Goal: Information Seeking & Learning: Understand process/instructions

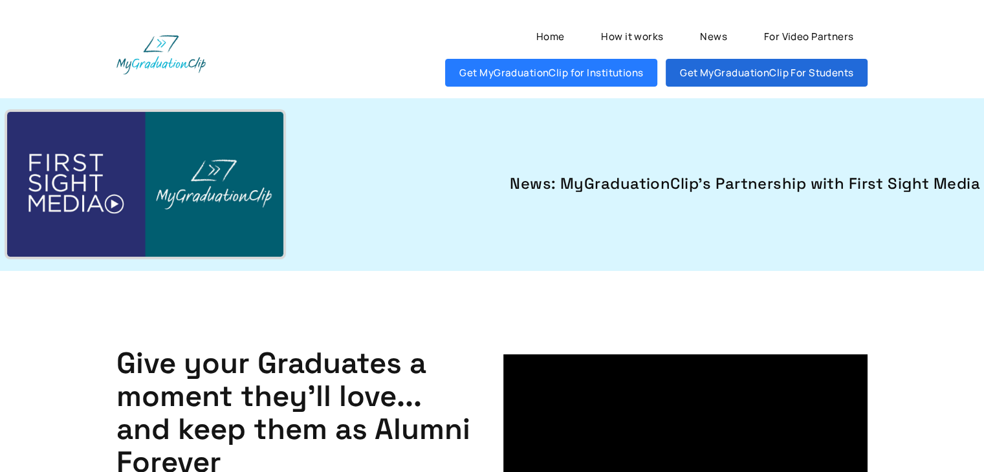
click at [709, 78] on link "Get MyGraduationClip For Students" at bounding box center [767, 73] width 202 height 28
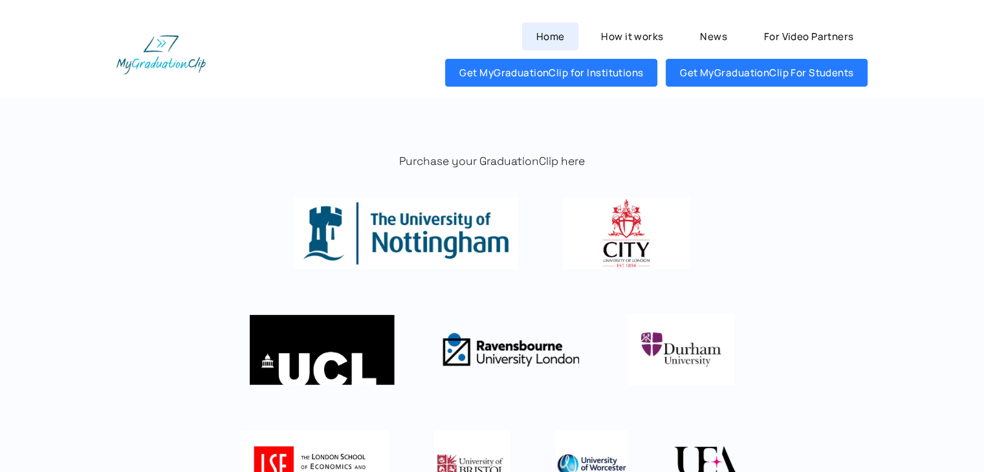
click at [571, 38] on link "Home" at bounding box center [550, 37] width 56 height 28
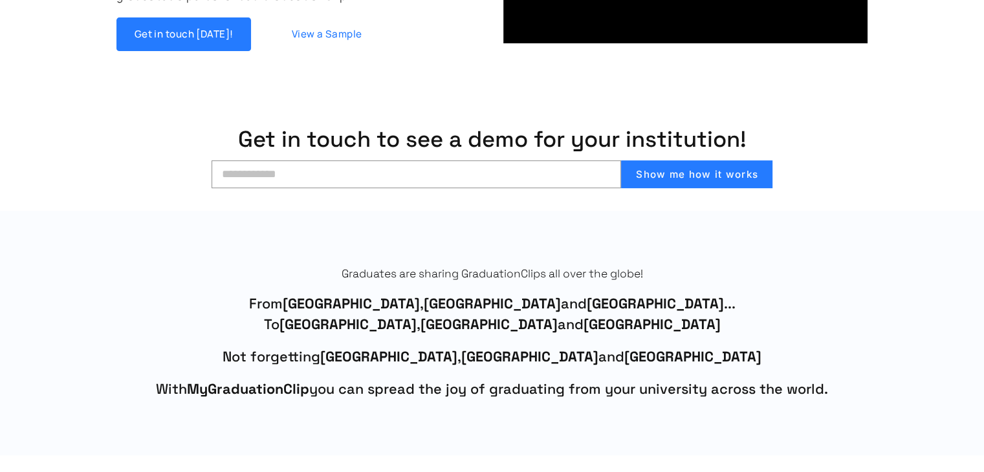
scroll to position [582, 0]
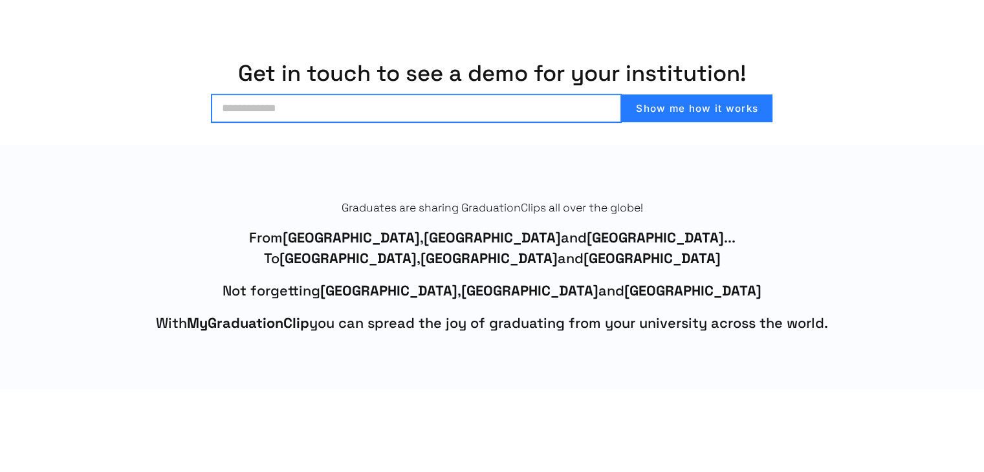
click at [547, 112] on input "email" at bounding box center [417, 108] width 410 height 28
type input "**********"
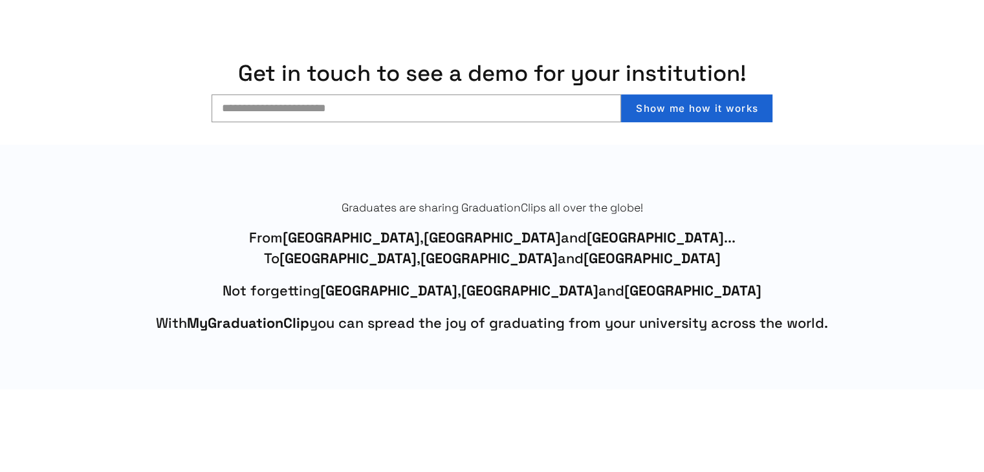
click at [678, 104] on button "Show me how it works" at bounding box center [696, 108] width 151 height 28
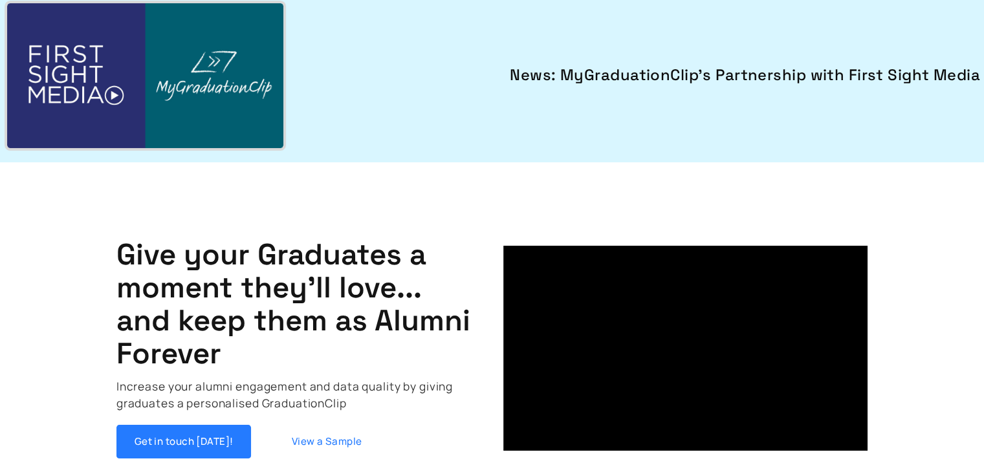
scroll to position [0, 0]
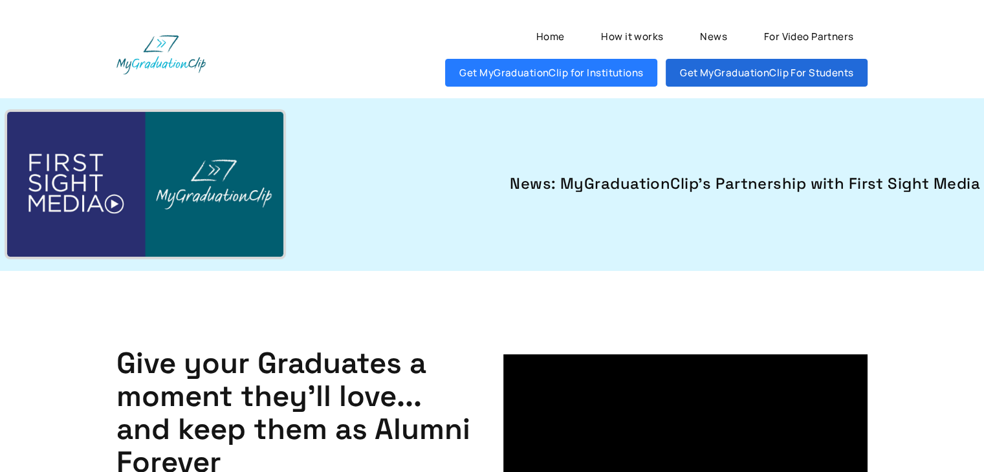
drag, startPoint x: 982, startPoint y: 42, endPoint x: 866, endPoint y: 85, distance: 124.0
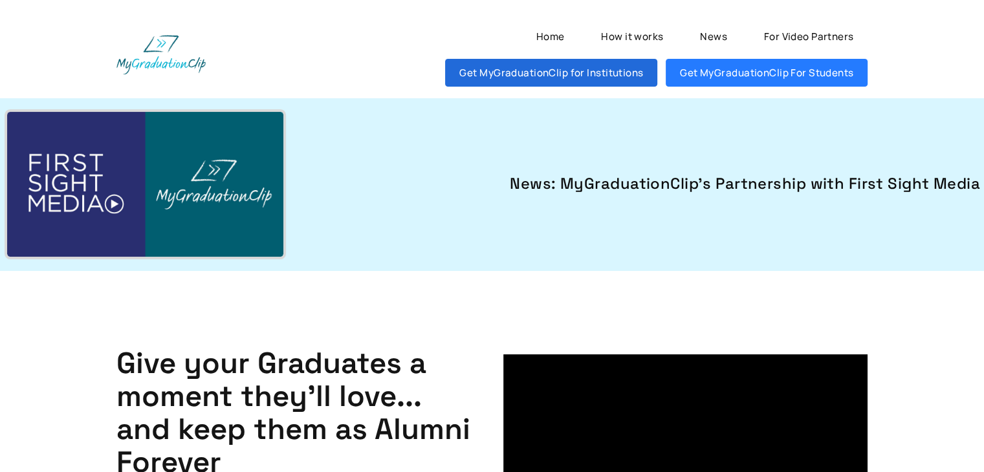
click at [609, 78] on link "Get MyGraduationClip for Institutions" at bounding box center [551, 73] width 212 height 28
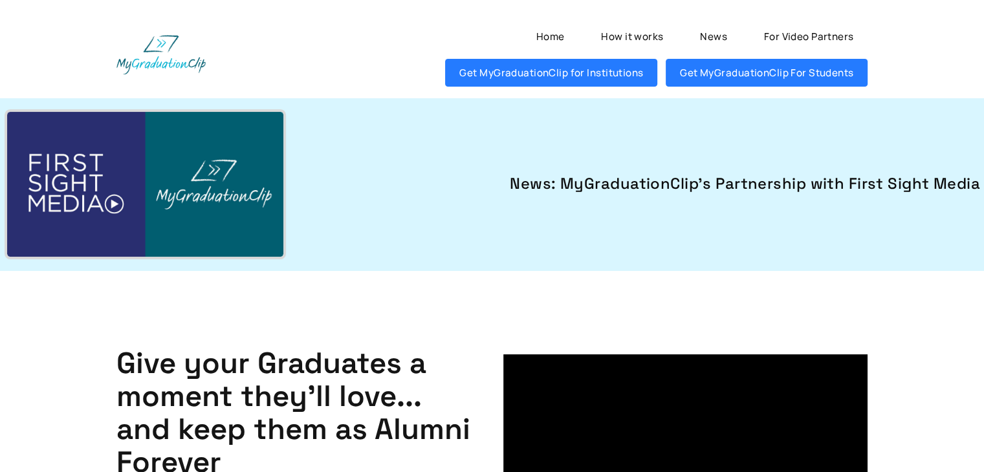
click at [669, 267] on div "News: MyGraduationClip's Partnership with First Sight Media" at bounding box center [492, 184] width 984 height 173
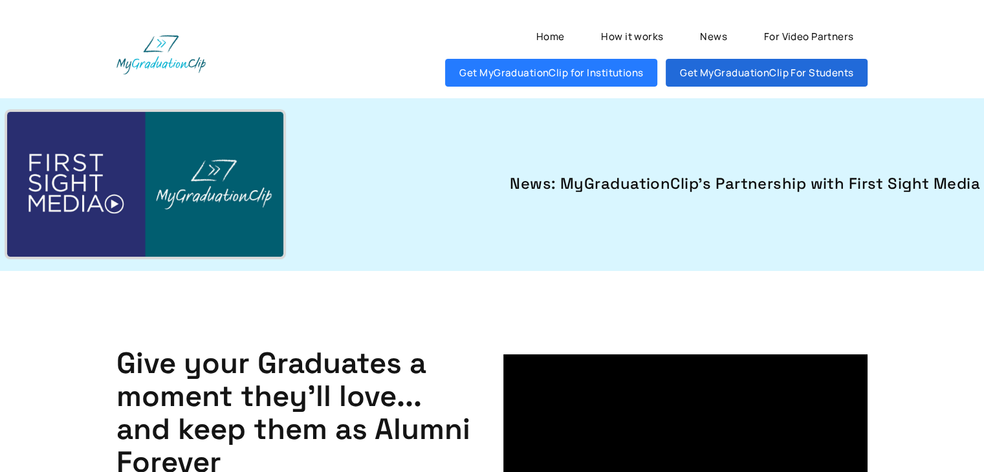
click at [750, 71] on link "Get MyGraduationClip For Students" at bounding box center [767, 73] width 202 height 28
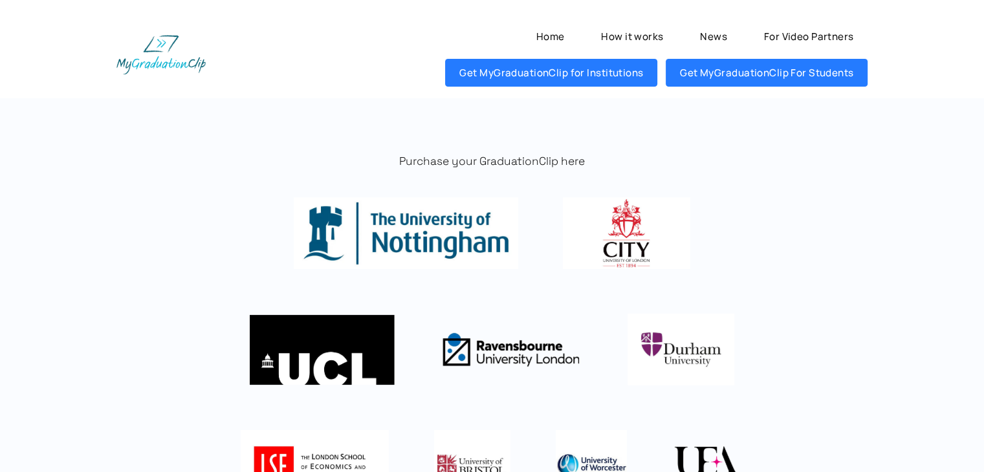
click at [536, 150] on div "Purchase your GraduationClip here" at bounding box center [492, 386] width 841 height 576
click at [538, 164] on p "Purchase your GraduationClip here" at bounding box center [491, 162] width 751 height 16
click at [594, 159] on p "Purchase your GraduationClip here" at bounding box center [491, 162] width 751 height 16
click at [564, 162] on p "Purchase your GraduationClip here" at bounding box center [491, 162] width 751 height 16
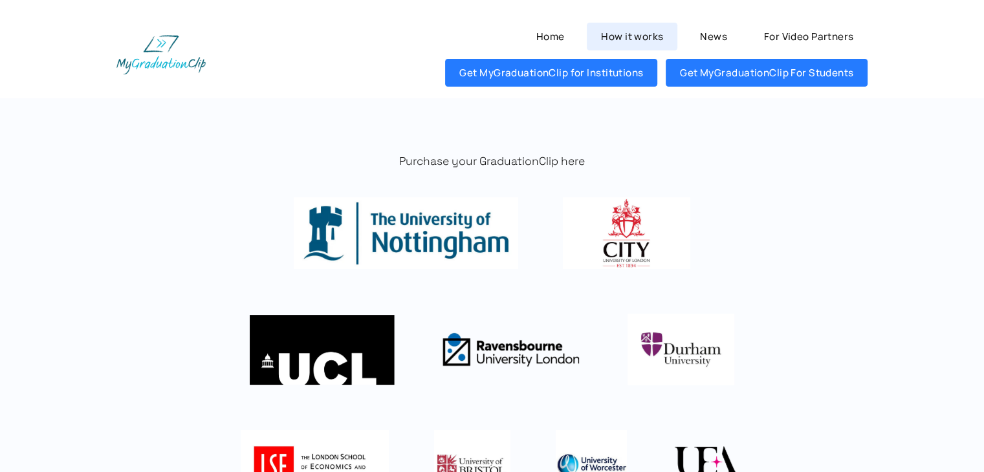
click at [637, 37] on link "How it works" at bounding box center [632, 37] width 91 height 28
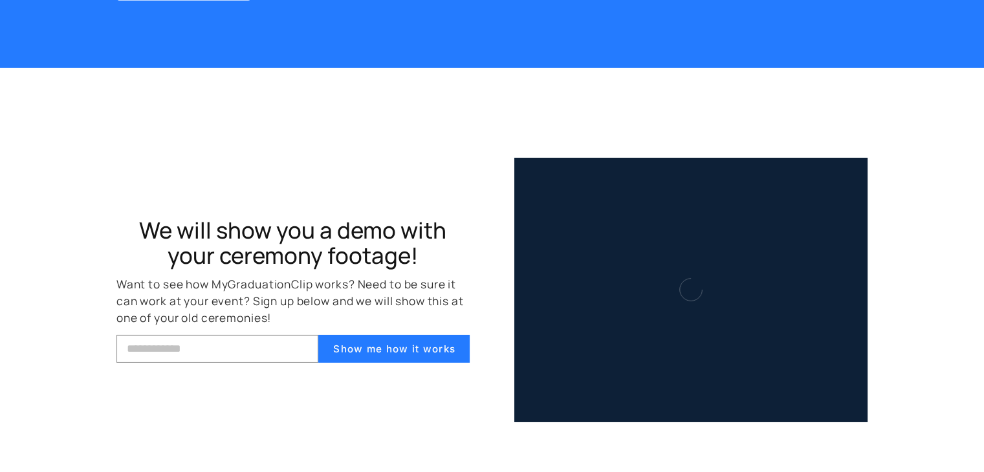
scroll to position [4353, 0]
